Goal: Information Seeking & Learning: Learn about a topic

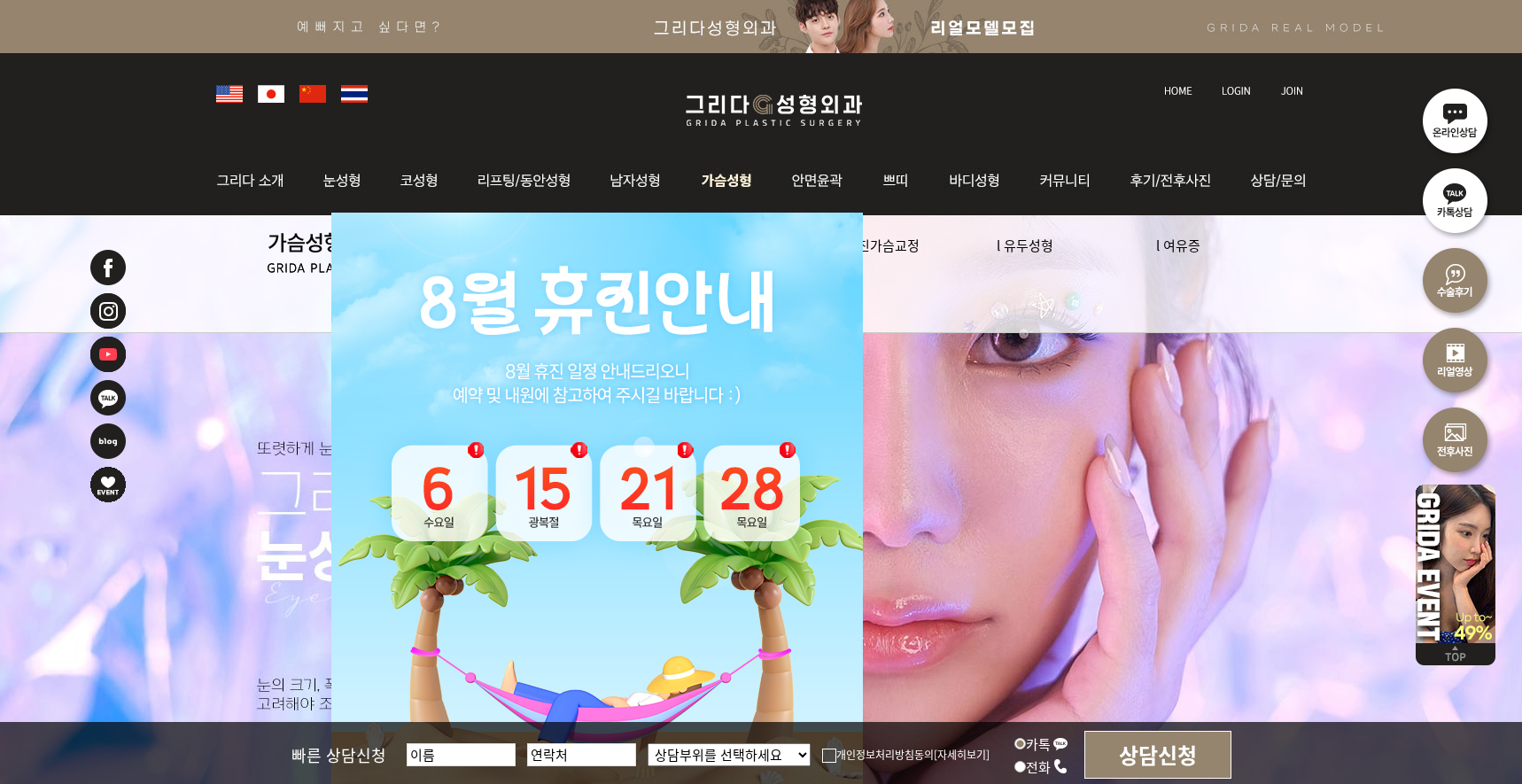
click at [734, 183] on img at bounding box center [727, 180] width 90 height 69
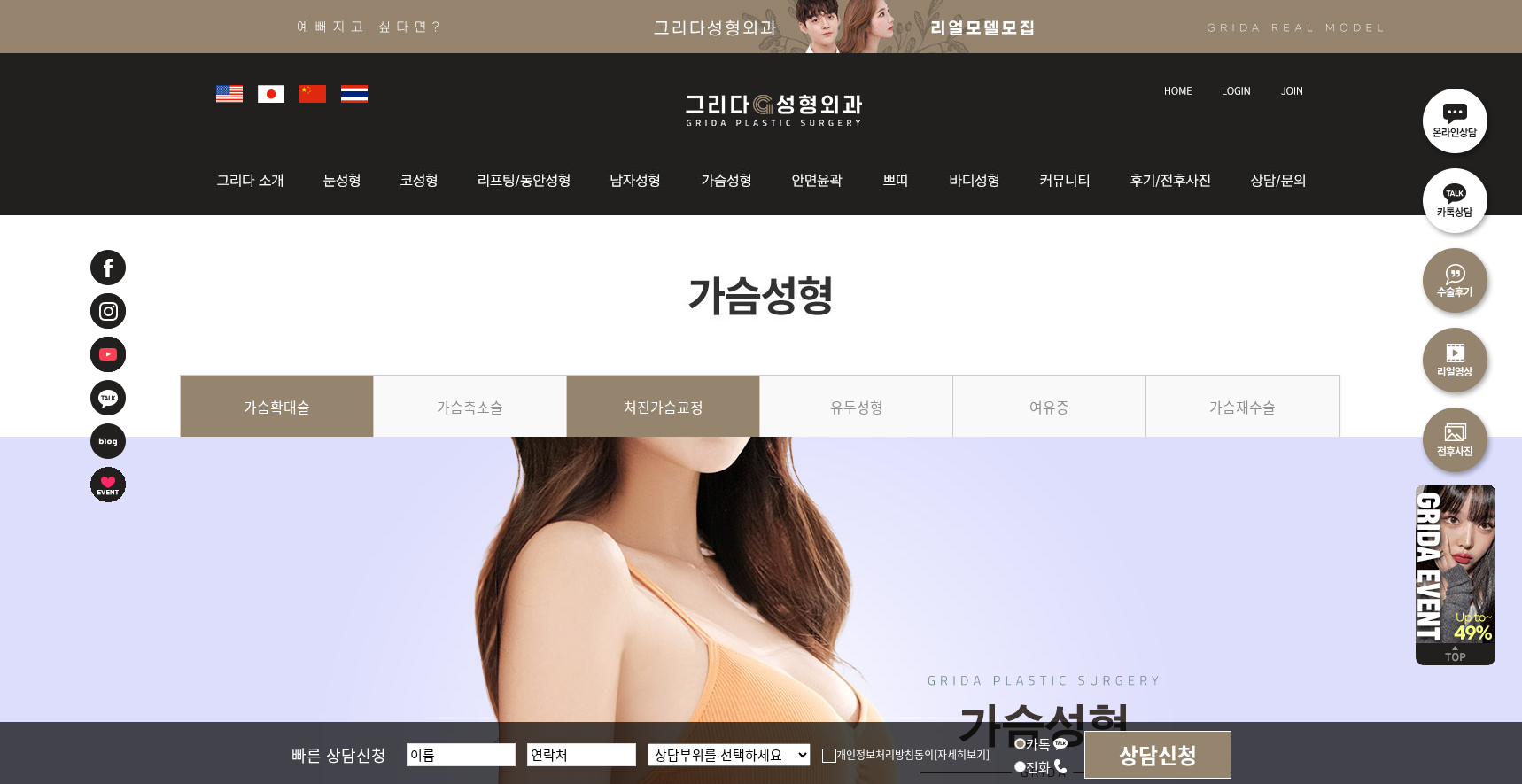
click at [669, 403] on link "처진가슴교정" at bounding box center [664, 415] width 193 height 81
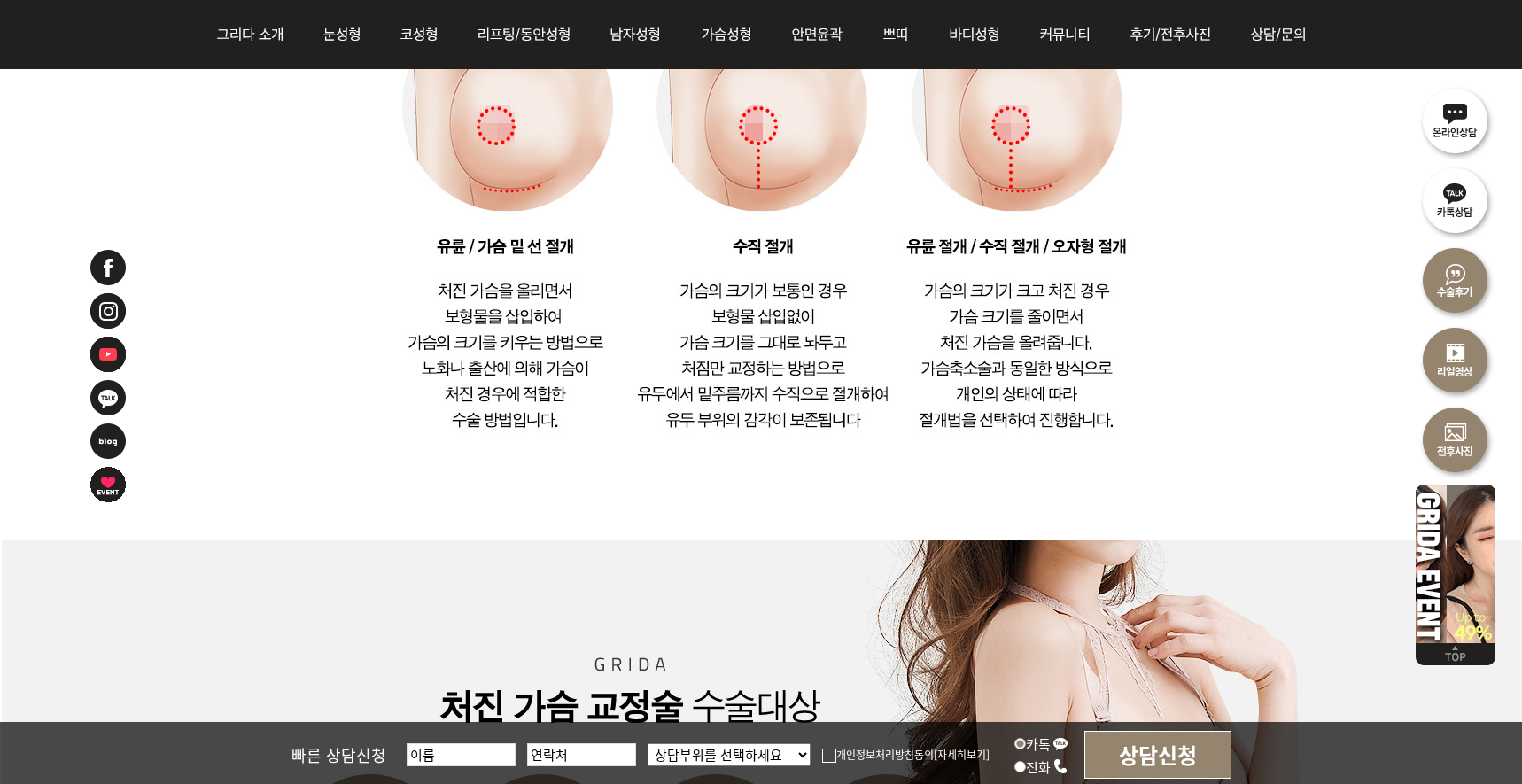
scroll to position [2391, 0]
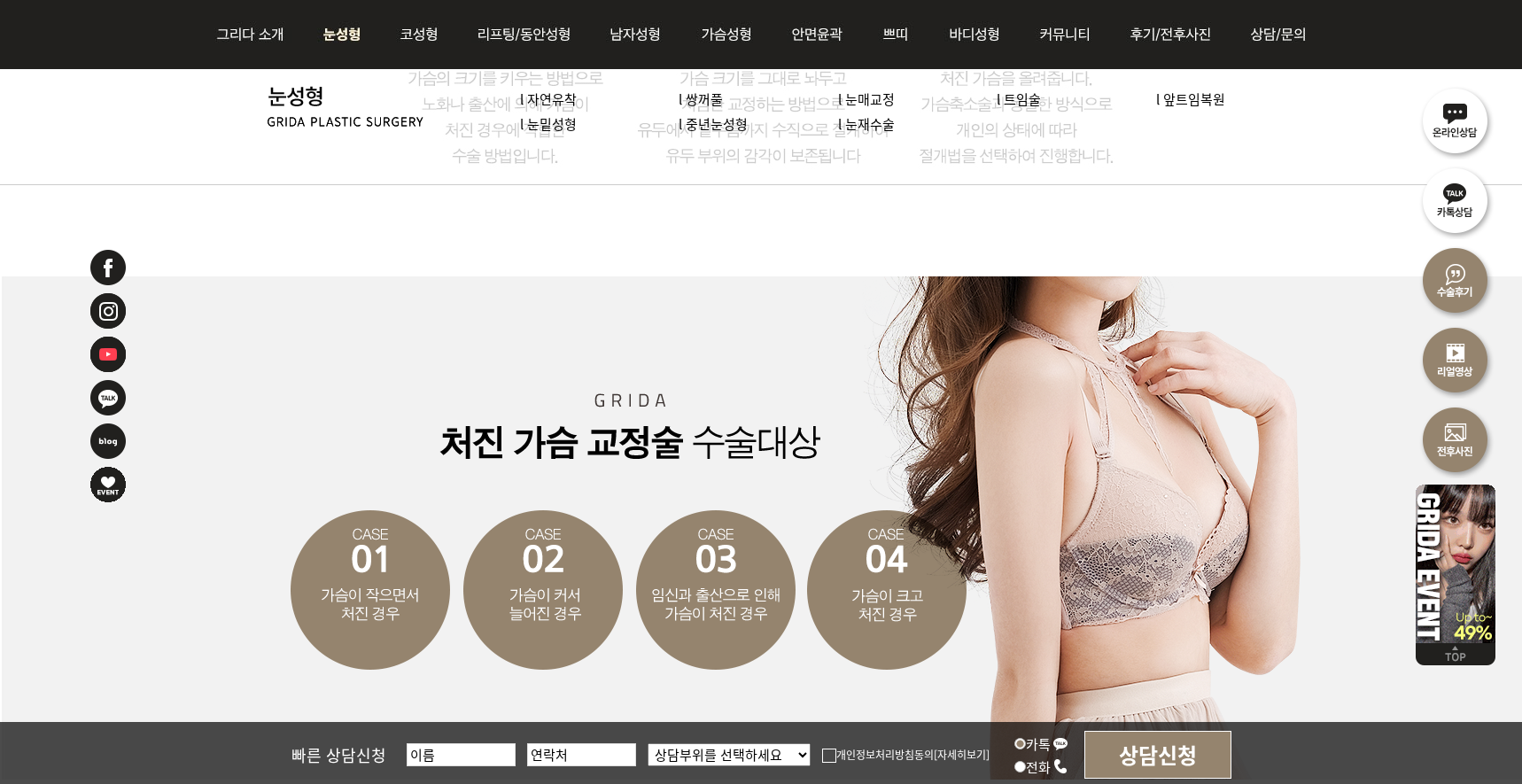
click at [343, 41] on img at bounding box center [342, 34] width 79 height 69
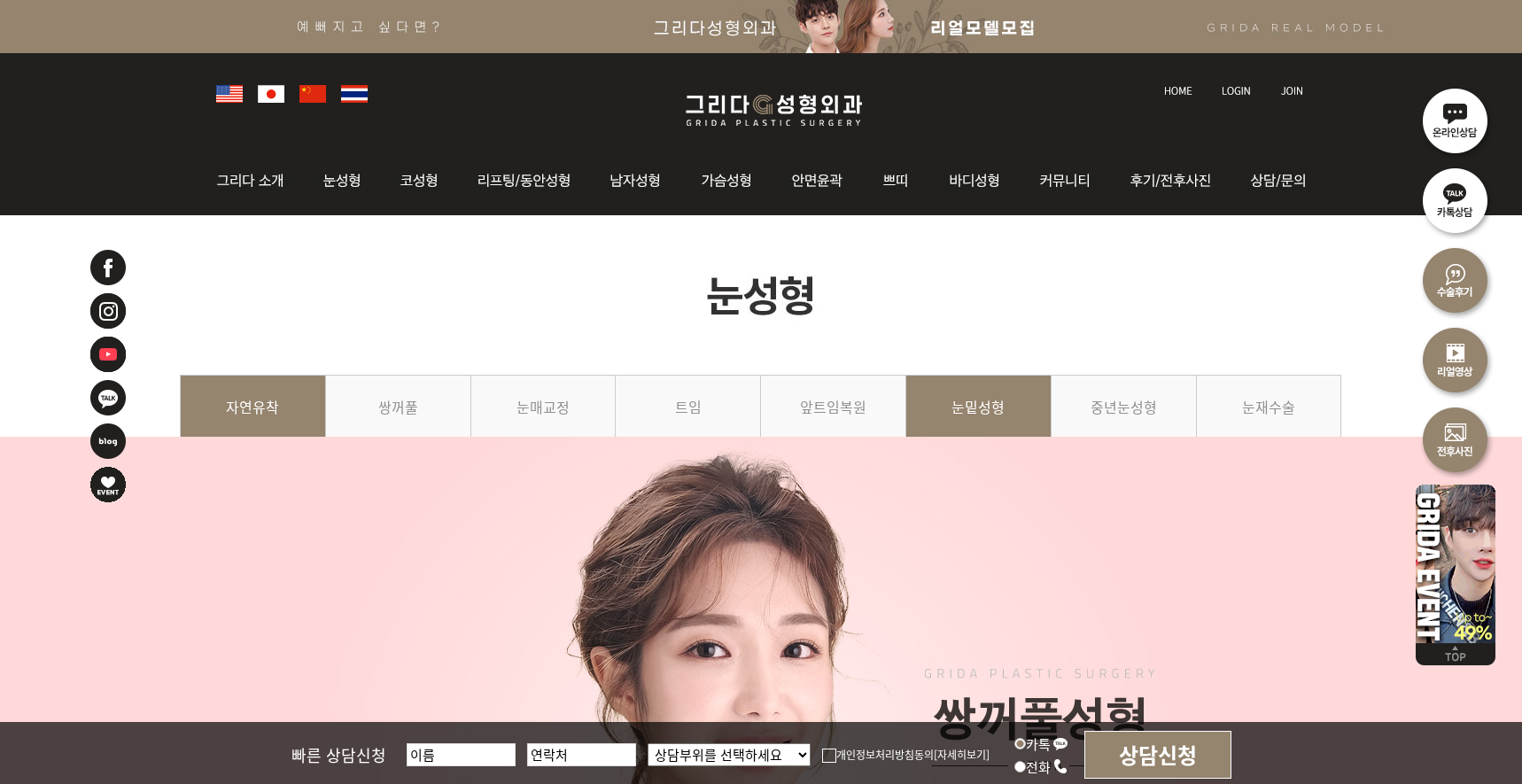
click at [974, 415] on link "눈밑성형" at bounding box center [978, 415] width 145 height 81
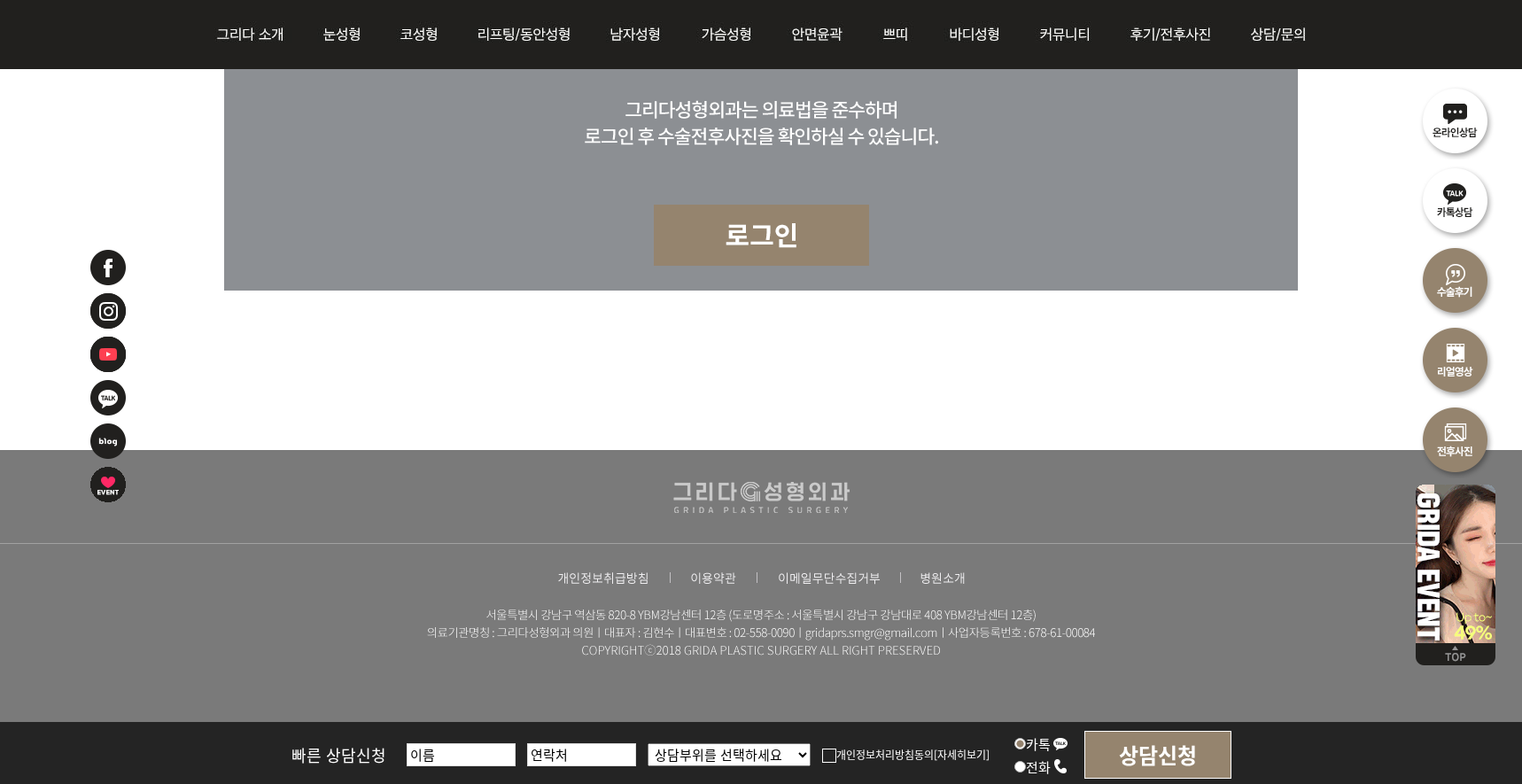
scroll to position [6924, 0]
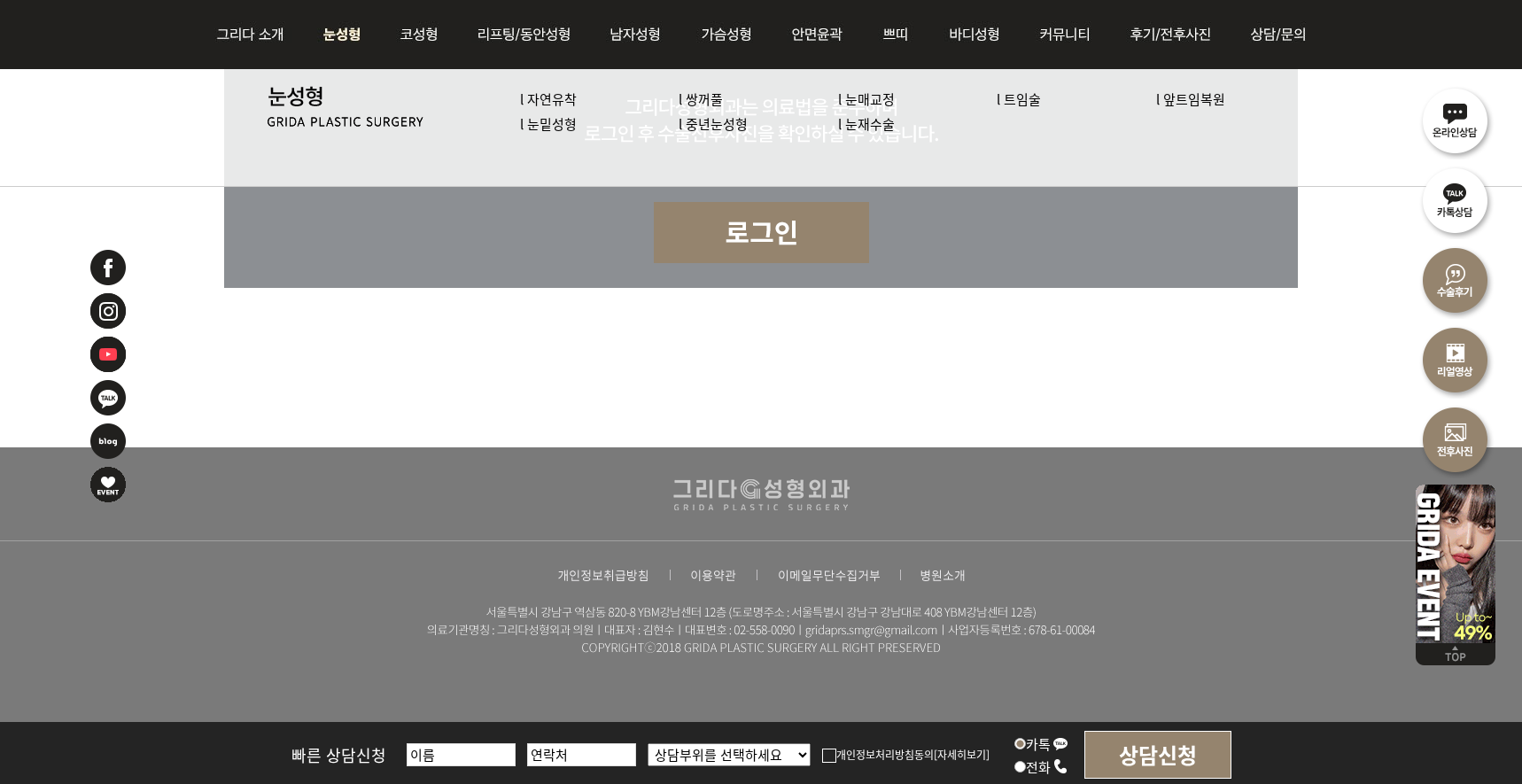
click at [712, 121] on link "l 중년눈성형" at bounding box center [713, 123] width 69 height 19
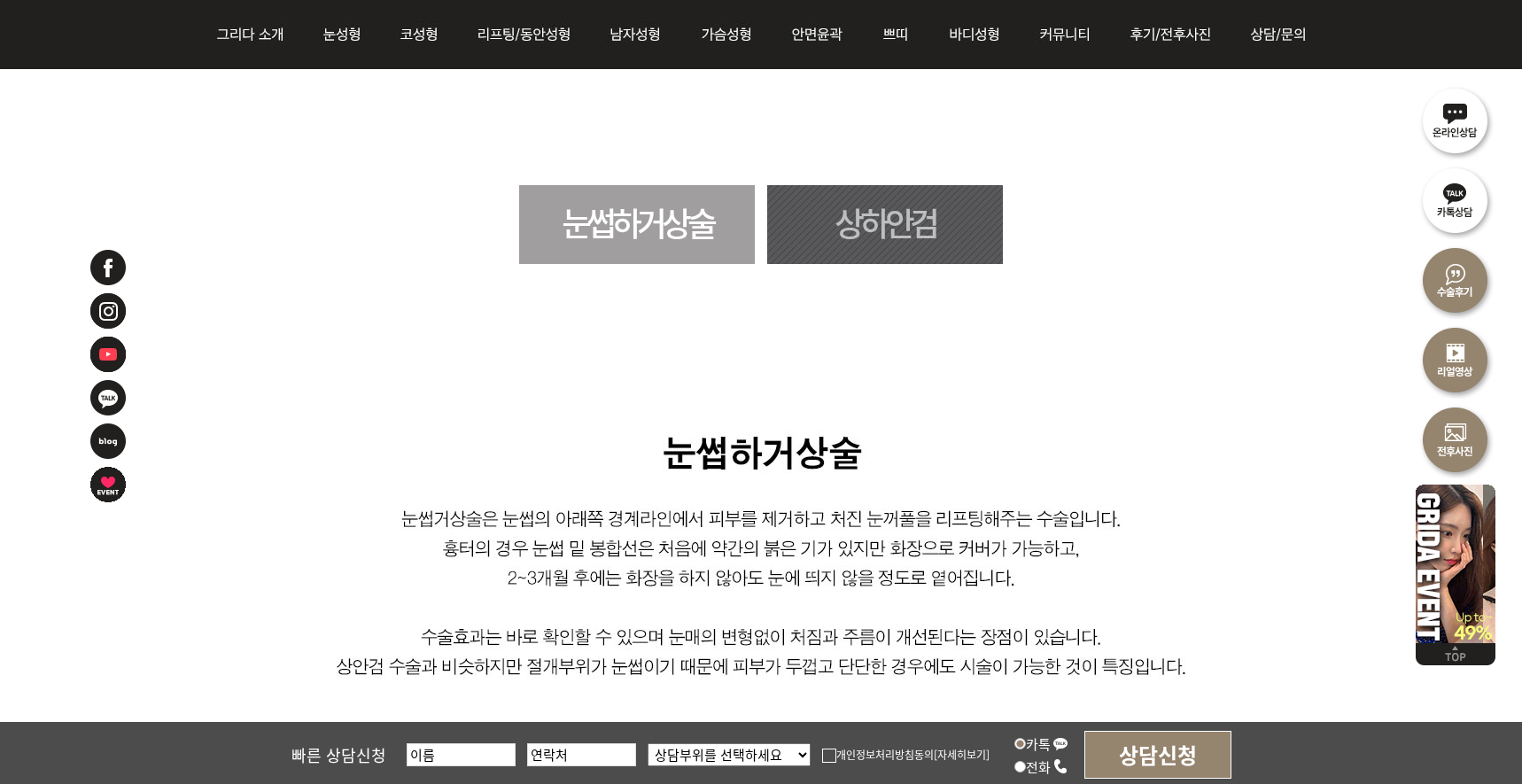
scroll to position [1151, 0]
